Goal: Task Accomplishment & Management: Use online tool/utility

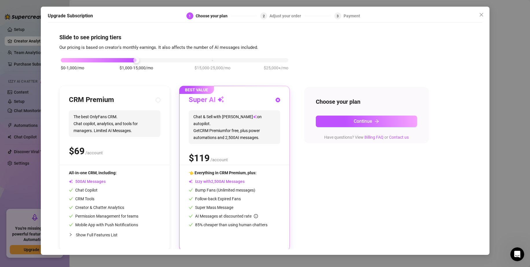
scroll to position [2, 0]
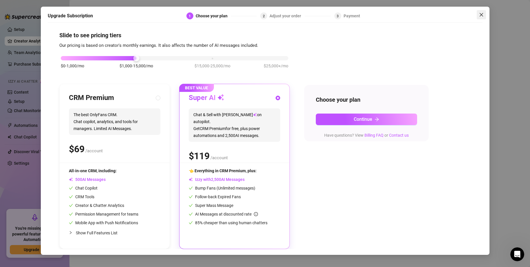
click at [482, 12] on button "Close" at bounding box center [481, 14] width 9 height 9
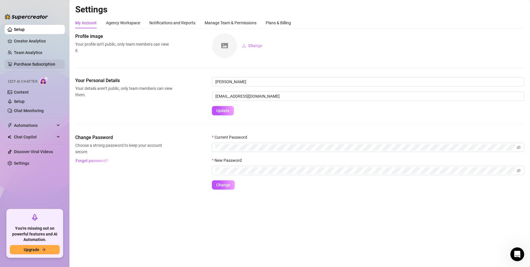
click at [28, 63] on link "Purchase Subscription" at bounding box center [37, 64] width 46 height 9
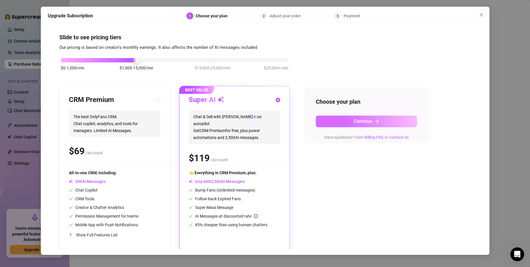
click at [334, 120] on button "Continue" at bounding box center [366, 122] width 101 height 12
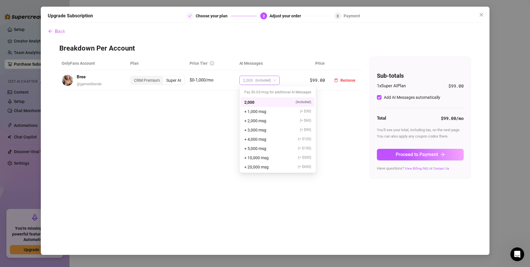
click at [249, 80] on span "2,000" at bounding box center [248, 80] width 10 height 9
click at [259, 75] on td "2,000 (included)" at bounding box center [268, 80] width 62 height 21
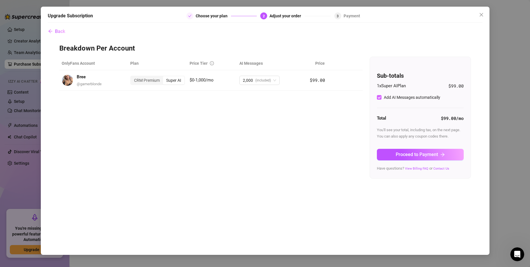
click at [378, 99] on input "Add AI Messages automatically" at bounding box center [379, 97] width 5 height 5
click at [379, 98] on input "Add AI Messages automatically" at bounding box center [379, 97] width 5 height 5
checkbox input "true"
click at [403, 151] on button "Proceed to Payment" at bounding box center [420, 155] width 87 height 12
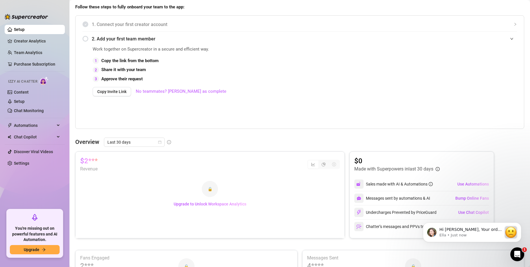
scroll to position [87, 0]
click at [14, 61] on link "Purchase Subscription" at bounding box center [37, 64] width 46 height 9
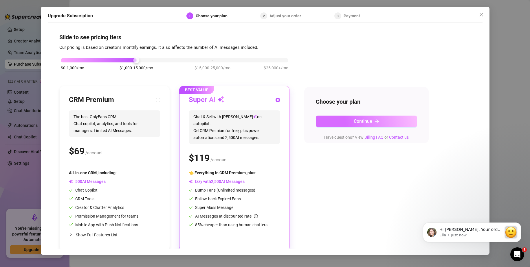
click at [341, 119] on button "Continue" at bounding box center [366, 122] width 101 height 12
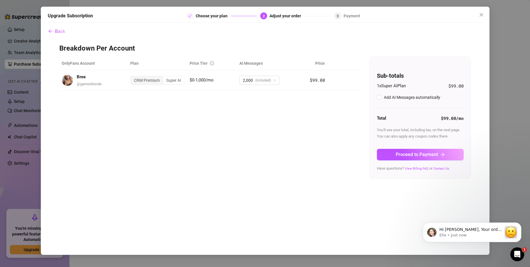
checkbox input "true"
click at [398, 152] on span "Proceed to Payment" at bounding box center [417, 154] width 42 height 5
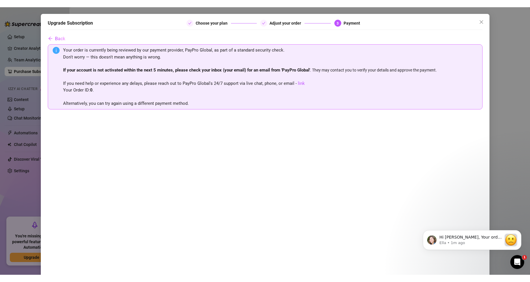
scroll to position [57, 0]
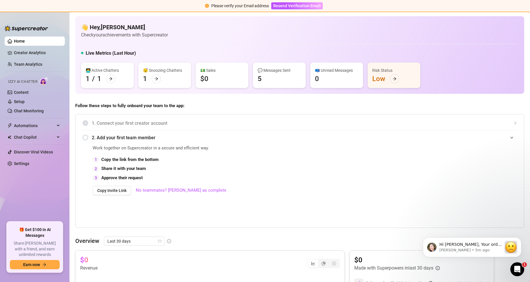
click at [220, 47] on div "👋 Hey, [PERSON_NAME] Check your achievements with Supercreator Live Metrics (La…" at bounding box center [299, 55] width 449 height 78
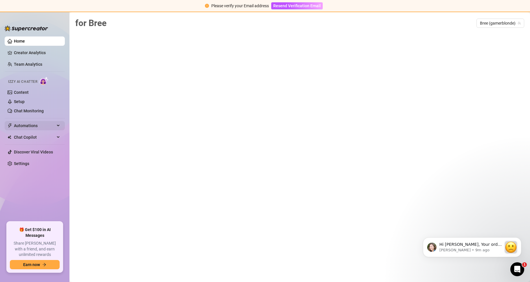
click at [57, 124] on div "Automations" at bounding box center [35, 125] width 60 height 9
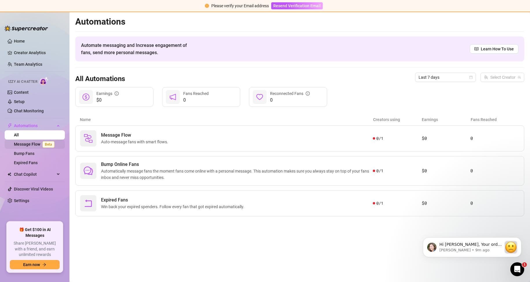
click at [25, 145] on link "Message Flow Beta" at bounding box center [35, 144] width 43 height 5
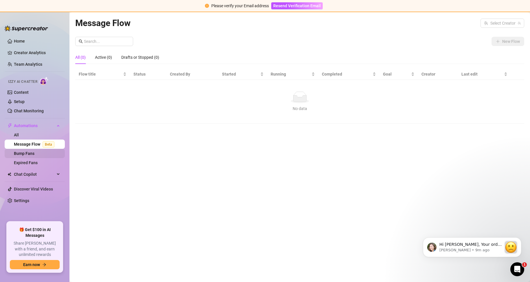
click at [23, 152] on link "Bump Fans" at bounding box center [24, 153] width 21 height 5
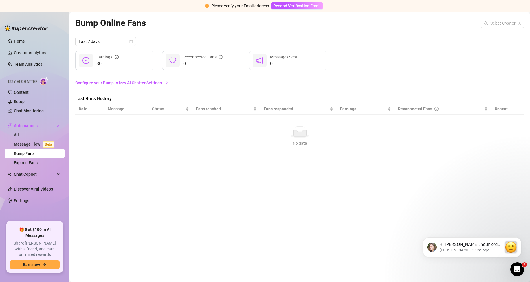
click at [106, 84] on link "Configure your Bump in Izzy AI Chatter Settings" at bounding box center [299, 83] width 449 height 6
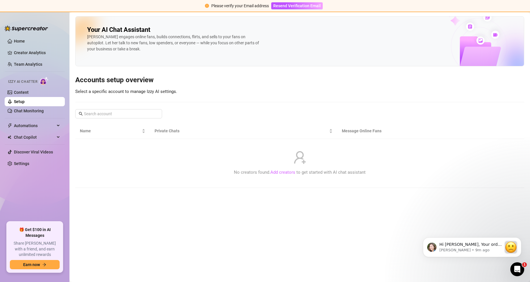
click at [284, 173] on link "Add creators" at bounding box center [282, 172] width 25 height 5
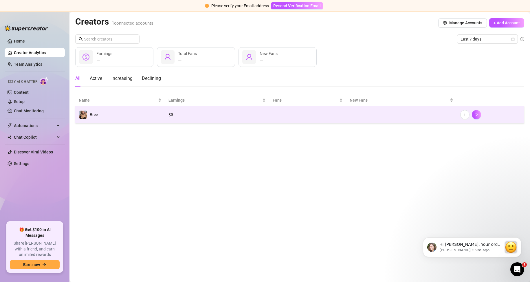
click at [130, 112] on td "Bree" at bounding box center [120, 114] width 90 height 17
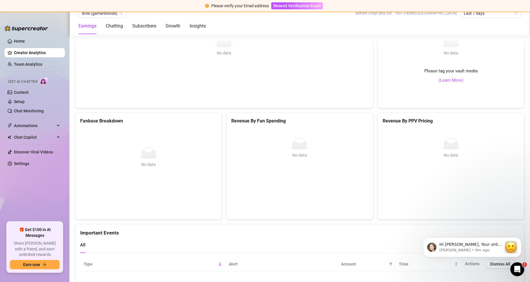
scroll to position [1010, 0]
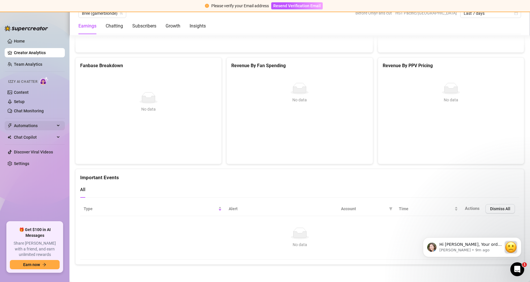
click at [54, 124] on span "Automations" at bounding box center [34, 125] width 41 height 9
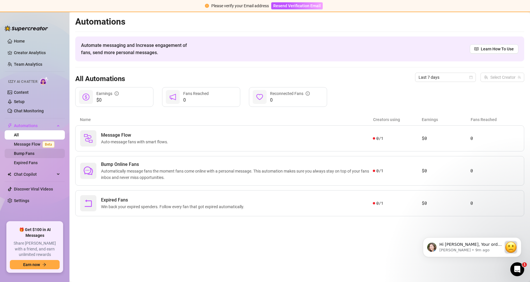
click at [21, 152] on link "Bump Fans" at bounding box center [24, 153] width 21 height 5
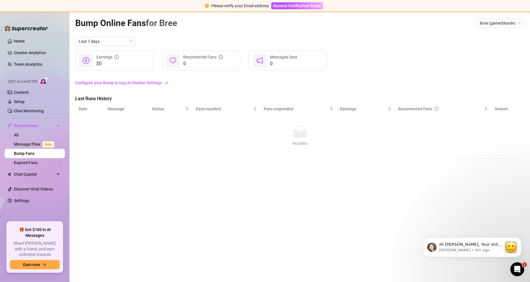
click at [110, 85] on link "Configure your Bump in Izzy AI Chatter Settings" at bounding box center [299, 83] width 449 height 6
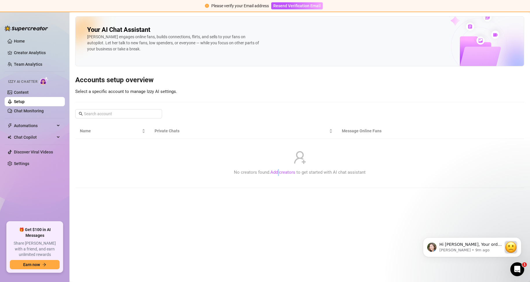
click at [280, 171] on link "Add creators" at bounding box center [282, 172] width 25 height 5
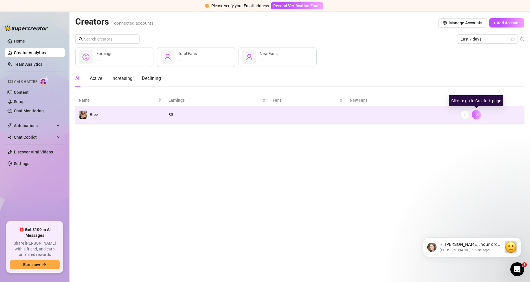
click at [478, 113] on icon "right" at bounding box center [476, 115] width 4 height 4
click at [462, 113] on button "button" at bounding box center [464, 114] width 9 height 9
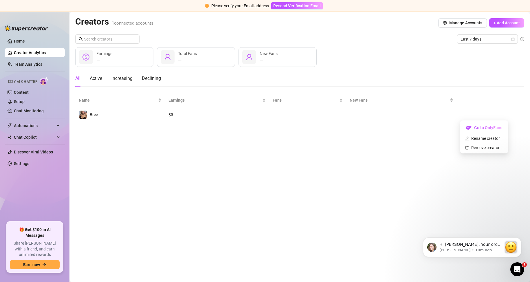
click at [324, 149] on main "Creators 1 connected accounts Manage Accounts + Add Account Last 7 days — Earni…" at bounding box center [299, 147] width 460 height 270
click at [57, 128] on div "Automations" at bounding box center [35, 125] width 60 height 9
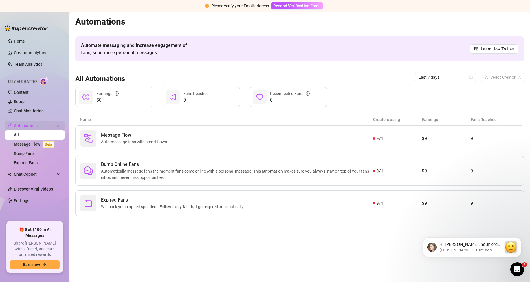
click at [39, 127] on span "Automations" at bounding box center [34, 125] width 41 height 9
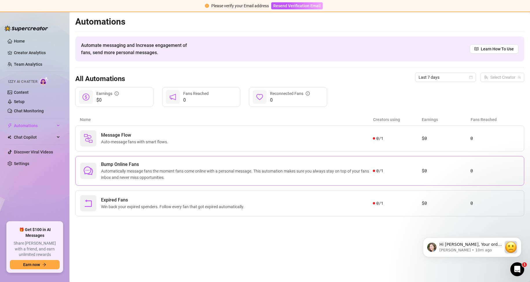
click at [142, 171] on span "Automatically message fans the moment fans come online with a personal message.…" at bounding box center [237, 174] width 272 height 13
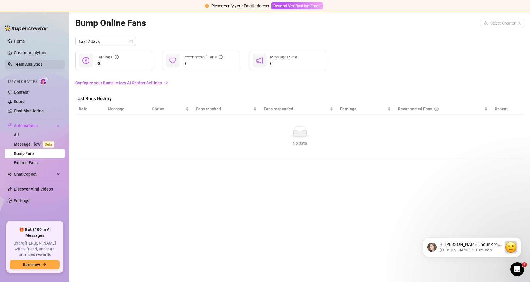
click at [21, 62] on link "Team Analytics" at bounding box center [28, 64] width 28 height 5
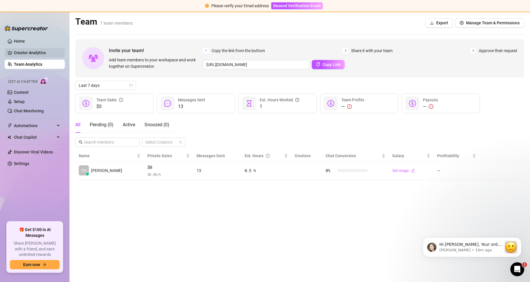
click at [27, 56] on link "Creator Analytics" at bounding box center [37, 52] width 46 height 9
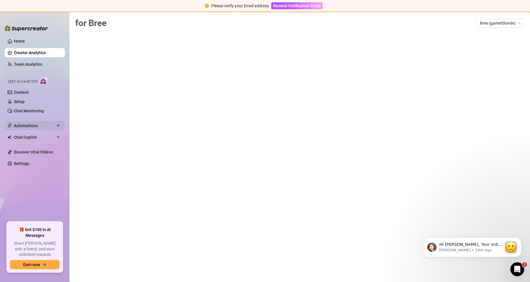
click at [36, 126] on span "Automations" at bounding box center [34, 125] width 41 height 9
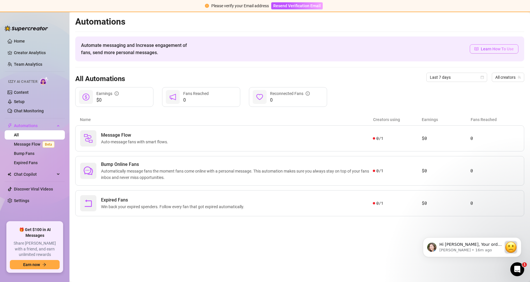
click at [493, 49] on span "Learn How To Use" at bounding box center [497, 49] width 33 height 6
click at [113, 174] on span "Automatically message fans the moment fans come online with a personal message.…" at bounding box center [237, 174] width 272 height 13
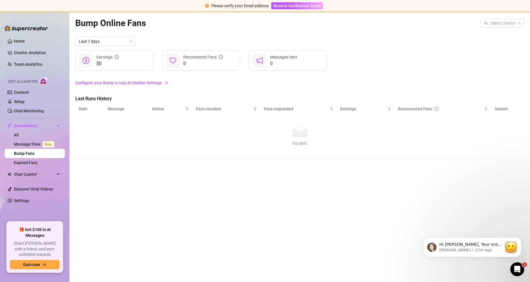
click at [297, 131] on icon "No data" at bounding box center [300, 132] width 19 height 12
click at [496, 21] on input "search" at bounding box center [500, 23] width 32 height 9
click at [493, 32] on span "( gamerblonde )" at bounding box center [506, 35] width 27 height 6
click at [429, 53] on div "$0 Earnings 0 Reconnected Fans 0 Messages Sent" at bounding box center [299, 61] width 449 height 20
click at [107, 84] on link "Configure your Bump in Izzy AI Chatter Settings" at bounding box center [299, 83] width 449 height 6
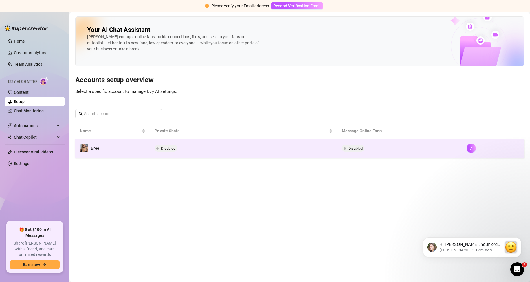
click at [172, 146] on span "Disabled" at bounding box center [168, 148] width 14 height 4
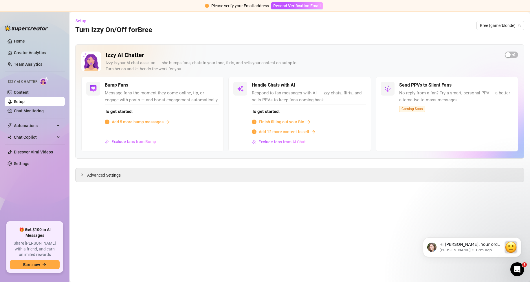
click at [292, 123] on span "Finish filling out your Bio" at bounding box center [281, 122] width 45 height 6
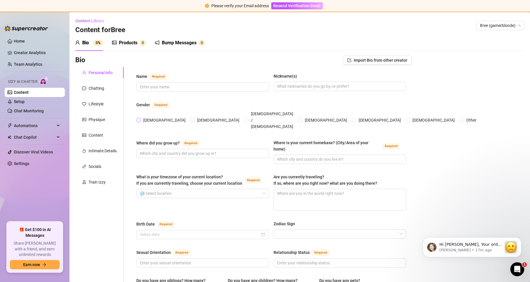
click at [140, 118] on span at bounding box center [138, 120] width 5 height 5
click at [140, 119] on input "[DEMOGRAPHIC_DATA]" at bounding box center [139, 121] width 2 height 4
radio input "true"
click at [29, 90] on link "Content" at bounding box center [21, 92] width 15 height 5
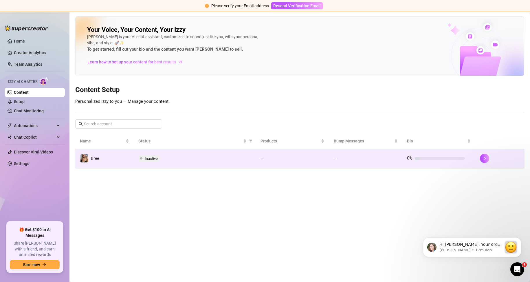
click at [188, 157] on div "Inactive" at bounding box center [194, 158] width 113 height 7
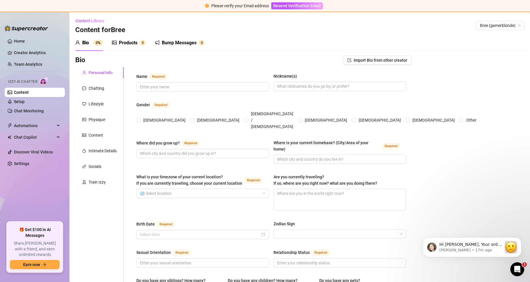
click at [176, 40] on div "Bump Messages" at bounding box center [179, 42] width 35 height 7
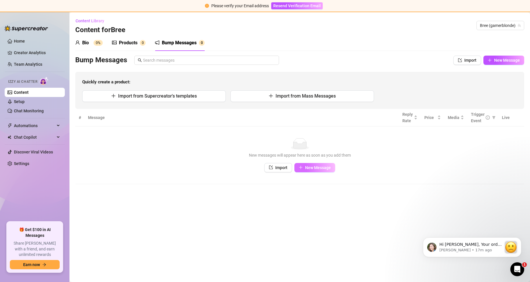
click at [304, 168] on button "New Message" at bounding box center [314, 167] width 41 height 9
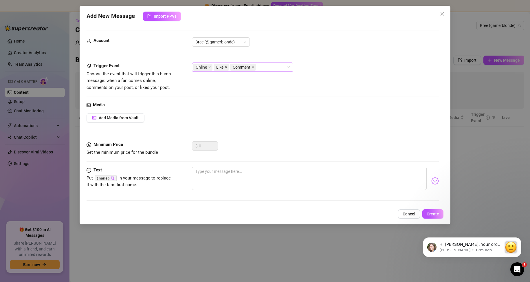
click at [226, 67] on icon "close" at bounding box center [226, 67] width 3 height 3
click at [235, 68] on span "Comment" at bounding box center [227, 67] width 26 height 7
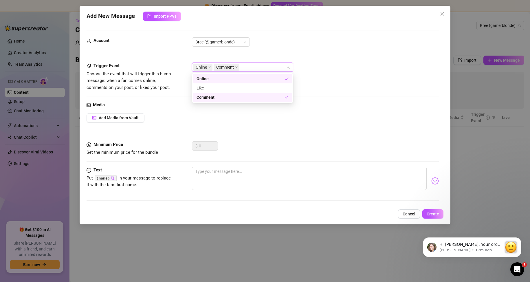
click at [235, 67] on icon "close" at bounding box center [236, 67] width 3 height 3
click at [201, 80] on div "Online" at bounding box center [240, 79] width 88 height 6
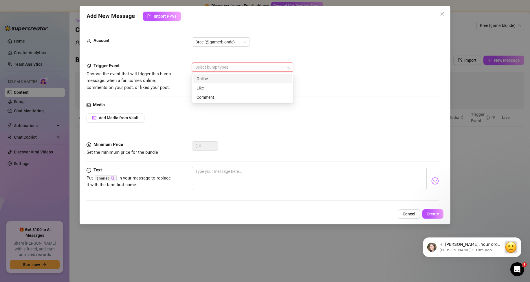
click at [205, 81] on div "Online" at bounding box center [242, 78] width 99 height 9
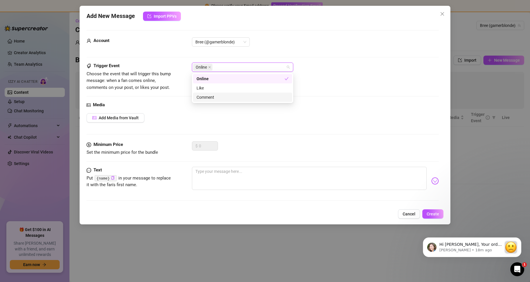
click at [177, 117] on div "Add Media from Vault" at bounding box center [263, 117] width 352 height 9
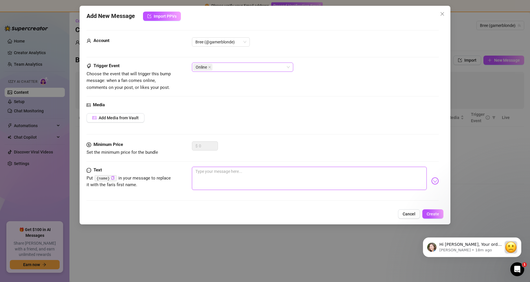
click at [212, 179] on textarea at bounding box center [309, 178] width 235 height 23
type textarea "h"
type textarea "hi"
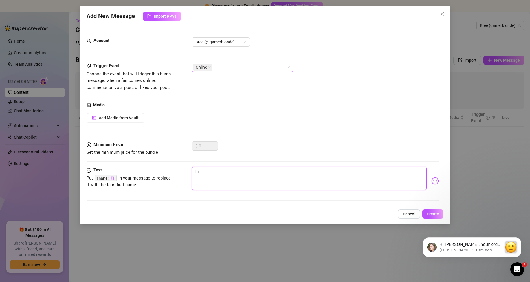
drag, startPoint x: 212, startPoint y: 179, endPoint x: 170, endPoint y: 171, distance: 42.3
click at [170, 171] on div "Text Put {name} in your message to replace it with the fan's first name. hi" at bounding box center [263, 181] width 352 height 28
type textarea "w"
type textarea "wy"
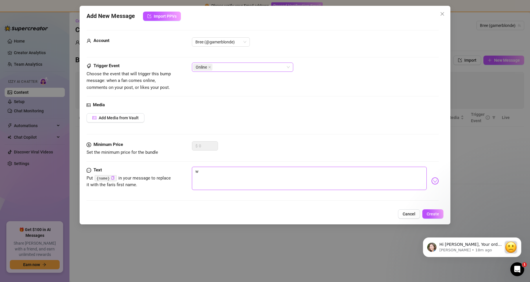
type textarea "wy"
type textarea "wyd"
type textarea "wydd"
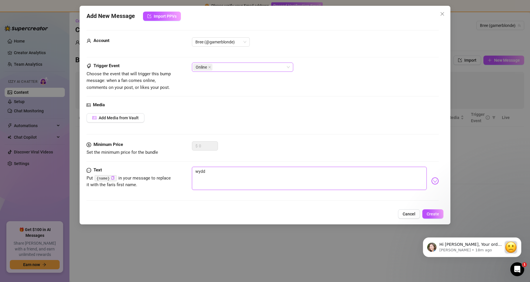
drag, startPoint x: 187, startPoint y: 170, endPoint x: 182, endPoint y: 170, distance: 4.3
click at [183, 170] on div "Text Put {name} in your message to replace it with the fan's first name. wydd" at bounding box center [263, 181] width 352 height 28
type textarea "h"
type textarea "hi"
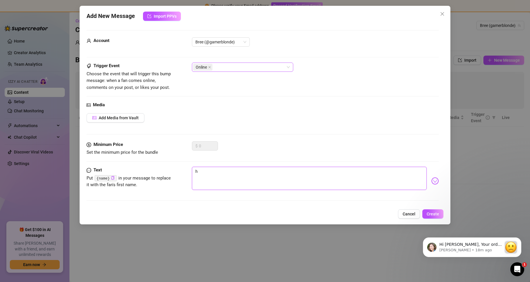
type textarea "hi"
type textarea "hii"
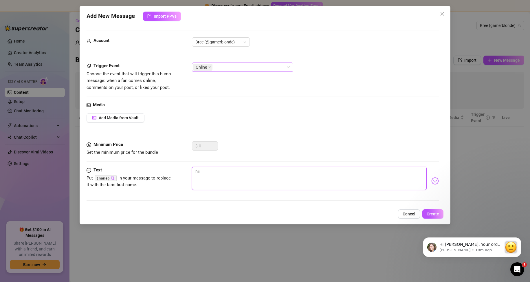
type textarea "hii w"
type textarea "hii wy"
type textarea "hii wyd"
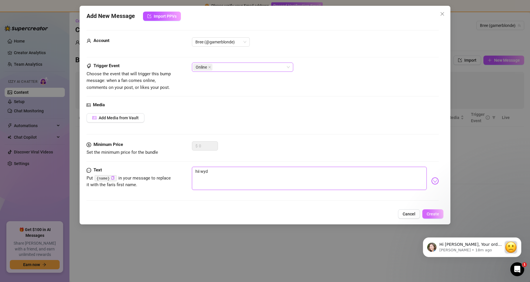
type textarea "hii wyd"
click at [429, 212] on span "Create" at bounding box center [433, 214] width 12 height 5
click at [433, 214] on span "Create" at bounding box center [433, 214] width 12 height 5
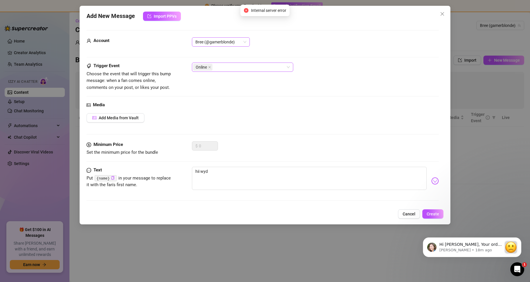
click at [213, 42] on span "Bree (@gamerblonde)" at bounding box center [220, 42] width 51 height 9
click at [213, 53] on div "Bree (@gamerblonde)" at bounding box center [220, 53] width 49 height 6
click at [440, 210] on button "Create" at bounding box center [432, 213] width 21 height 9
click at [405, 211] on button "Cancel" at bounding box center [409, 213] width 22 height 9
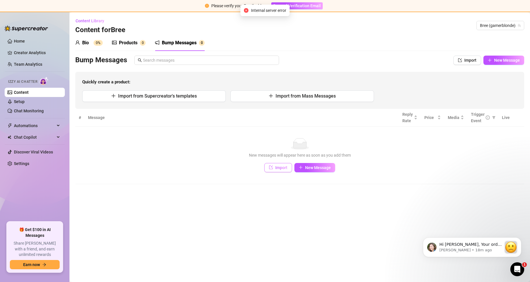
click at [275, 170] on span "Import" at bounding box center [281, 167] width 12 height 5
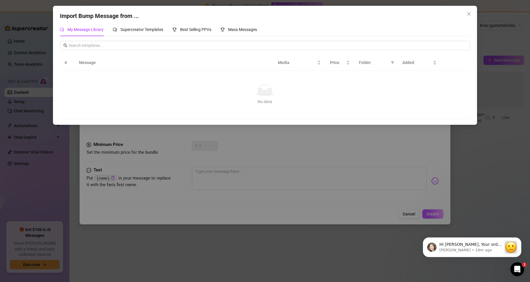
click at [275, 170] on div "Import Bump Message from ... My Message Library Supercreator Templates Best Sel…" at bounding box center [265, 141] width 530 height 282
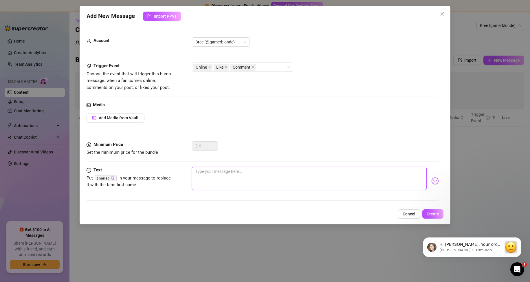
click at [222, 177] on textarea at bounding box center [309, 178] width 235 height 23
type textarea "h"
type textarea "hi"
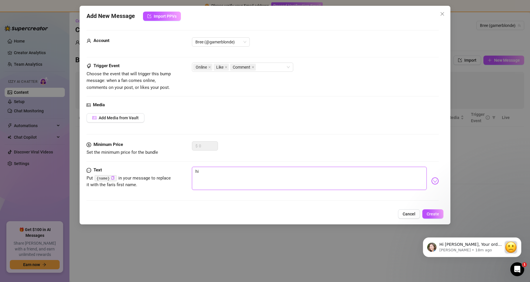
type textarea "hii"
type textarea "hiii"
click at [429, 213] on span "Create" at bounding box center [433, 214] width 12 height 5
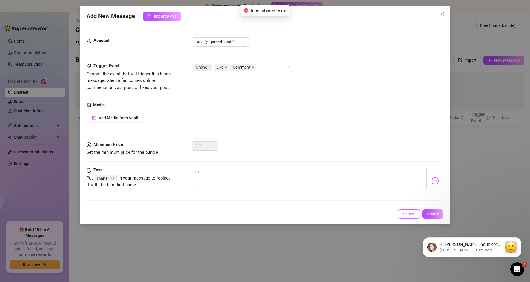
click at [404, 212] on span "Cancel" at bounding box center [409, 214] width 13 height 5
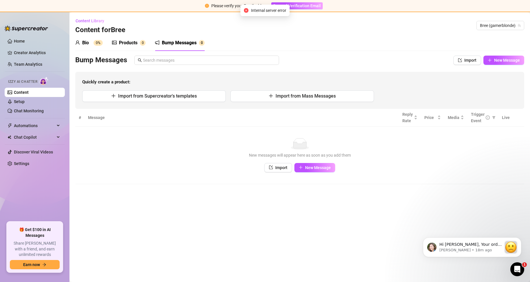
click at [125, 142] on div "No data" at bounding box center [299, 144] width 437 height 12
click at [25, 102] on link "Setup" at bounding box center [19, 101] width 11 height 5
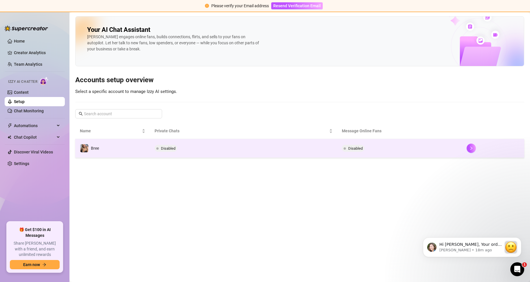
click at [206, 151] on td "Disabled" at bounding box center [243, 148] width 187 height 19
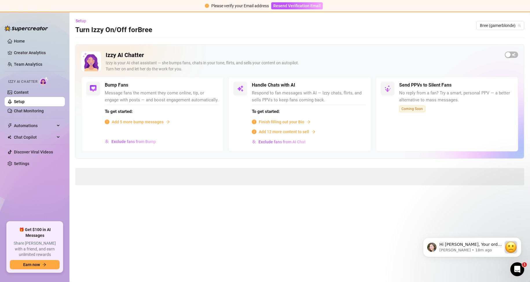
click at [155, 121] on span "Add 5 more bump messages" at bounding box center [138, 122] width 52 height 6
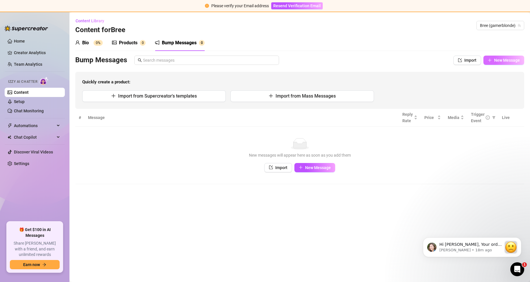
click at [504, 62] on span "New Message" at bounding box center [507, 60] width 26 height 5
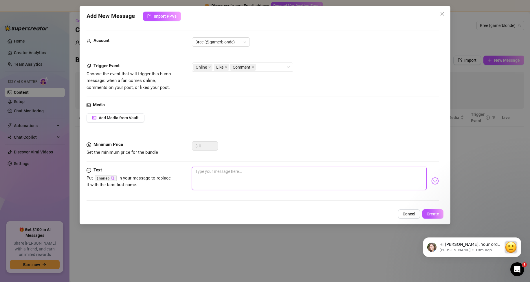
click at [215, 175] on textarea at bounding box center [309, 178] width 235 height 23
type textarea "h"
type textarea "hi"
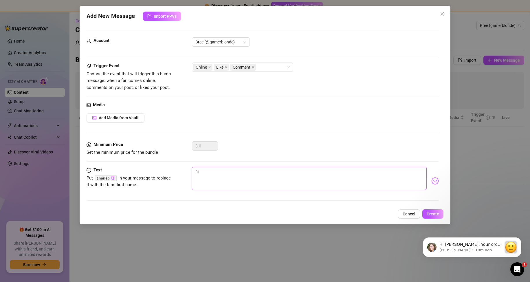
type textarea "hii"
type textarea "hiii"
type textarea "hiiii"
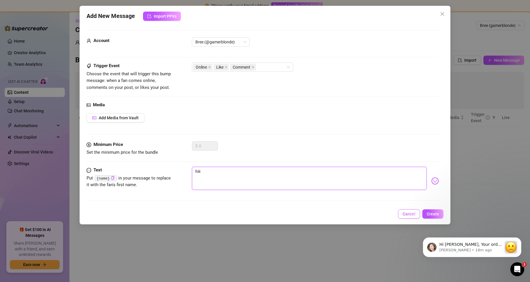
type textarea "hiiii"
type textarea "hiiiii"
type textarea "hiiiiii"
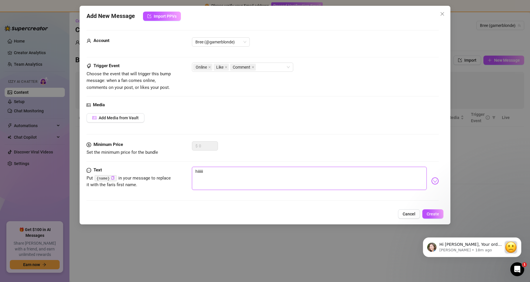
type textarea "hiiiiiii"
type textarea "hiiiiiiii"
click at [437, 209] on button "Create" at bounding box center [432, 213] width 21 height 9
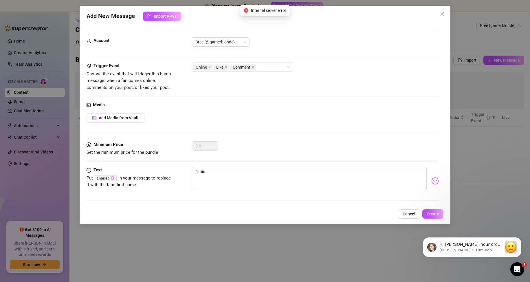
click at [461, 208] on div "Add New Message Import PPVs Account Bree (@gamerblonde) Trigger Event Choose th…" at bounding box center [265, 141] width 530 height 282
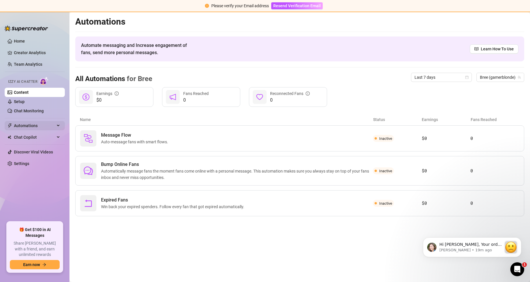
click at [59, 126] on icon at bounding box center [58, 126] width 3 height 0
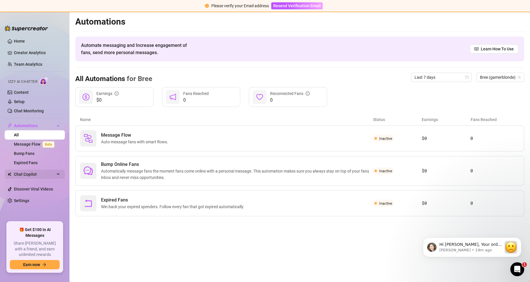
click at [58, 172] on div "Chat Copilot" at bounding box center [35, 174] width 60 height 9
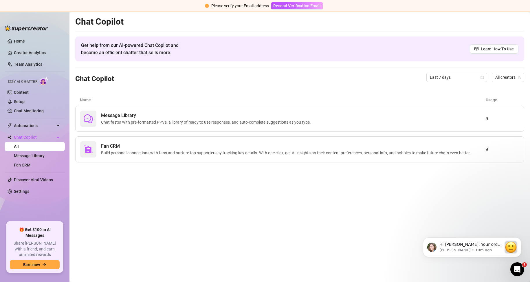
click at [30, 83] on span "Izzy AI Chatter" at bounding box center [22, 81] width 29 height 5
click at [29, 90] on link "Content" at bounding box center [21, 92] width 15 height 5
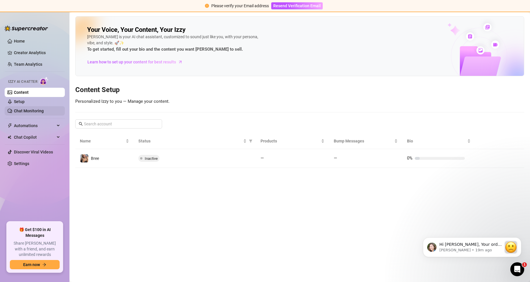
click at [25, 109] on link "Chat Monitoring" at bounding box center [29, 111] width 30 height 5
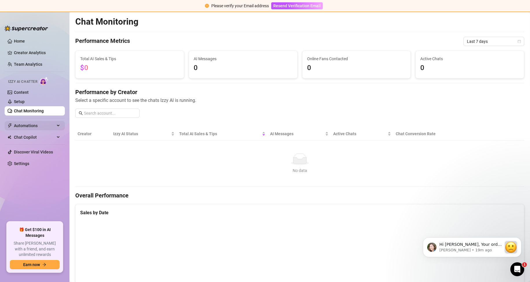
click at [23, 126] on span "Automations" at bounding box center [34, 125] width 41 height 9
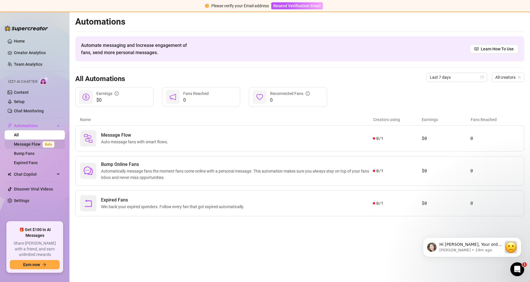
click at [23, 143] on link "Message Flow Beta" at bounding box center [35, 144] width 43 height 5
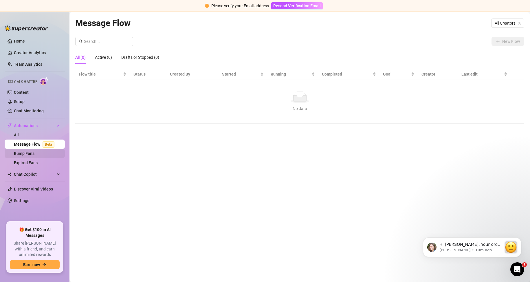
click at [23, 151] on link "Bump Fans" at bounding box center [24, 153] width 21 height 5
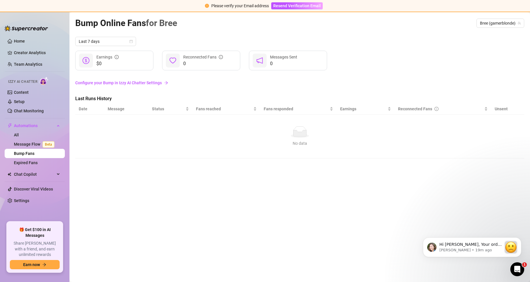
click at [103, 82] on link "Configure your Bump in Izzy AI Chatter Settings" at bounding box center [299, 83] width 449 height 6
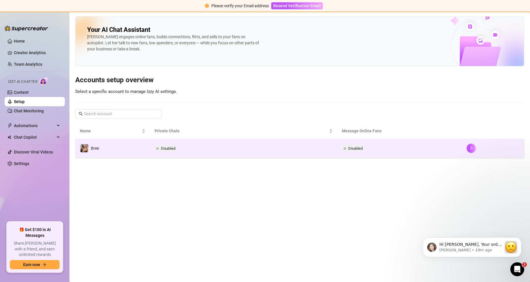
click at [139, 146] on td "Bree" at bounding box center [112, 148] width 75 height 19
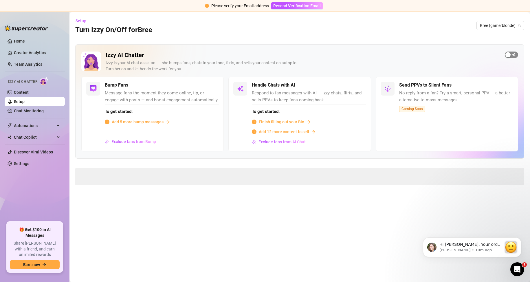
click at [512, 55] on span "button" at bounding box center [511, 55] width 13 height 6
click at [207, 84] on div "button" at bounding box center [209, 85] width 5 height 5
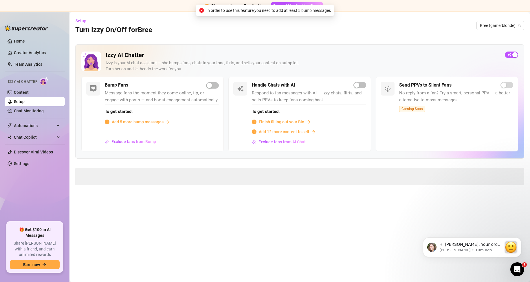
click at [139, 121] on span "Add 5 more bump messages" at bounding box center [138, 122] width 52 height 6
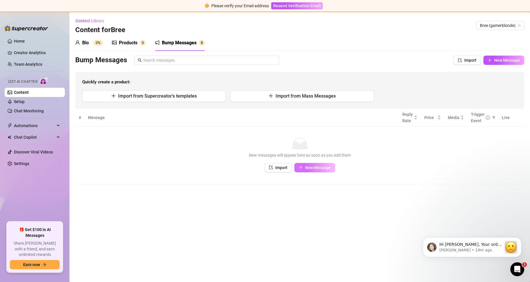
click at [309, 168] on span "New Message" at bounding box center [318, 167] width 26 height 5
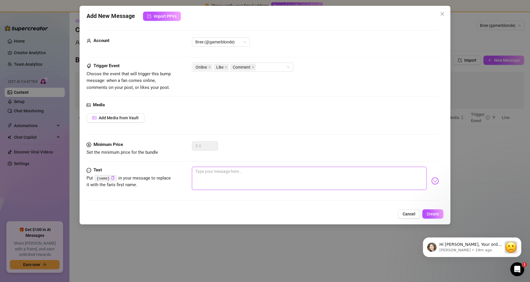
click at [233, 171] on textarea at bounding box center [309, 178] width 235 height 23
type textarea "h"
type textarea "he"
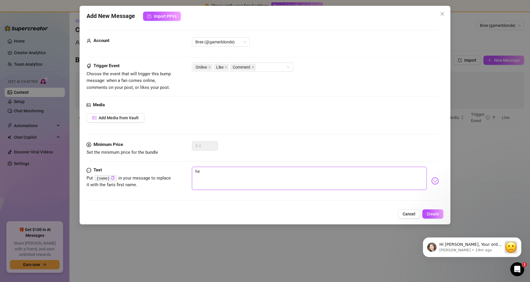
type textarea "hey"
type textarea "heyy"
click at [426, 216] on button "Create" at bounding box center [432, 213] width 21 height 9
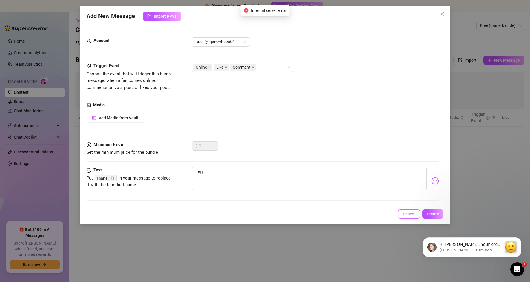
click at [412, 213] on span "Cancel" at bounding box center [409, 214] width 13 height 5
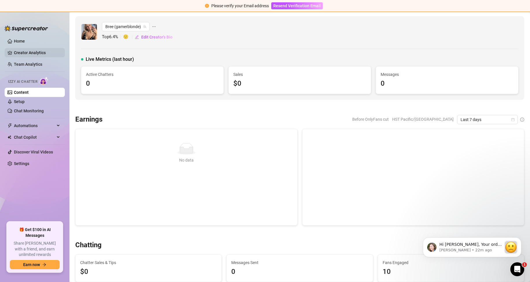
click at [26, 54] on link "Creator Analytics" at bounding box center [37, 52] width 46 height 9
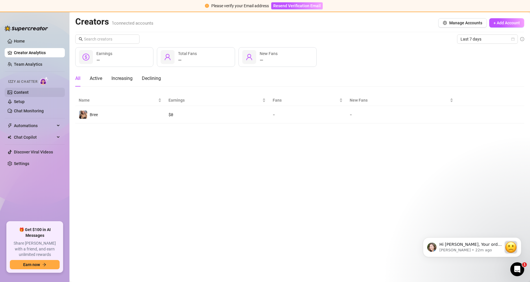
click at [29, 90] on link "Content" at bounding box center [21, 92] width 15 height 5
